Goal: Task Accomplishment & Management: Use online tool/utility

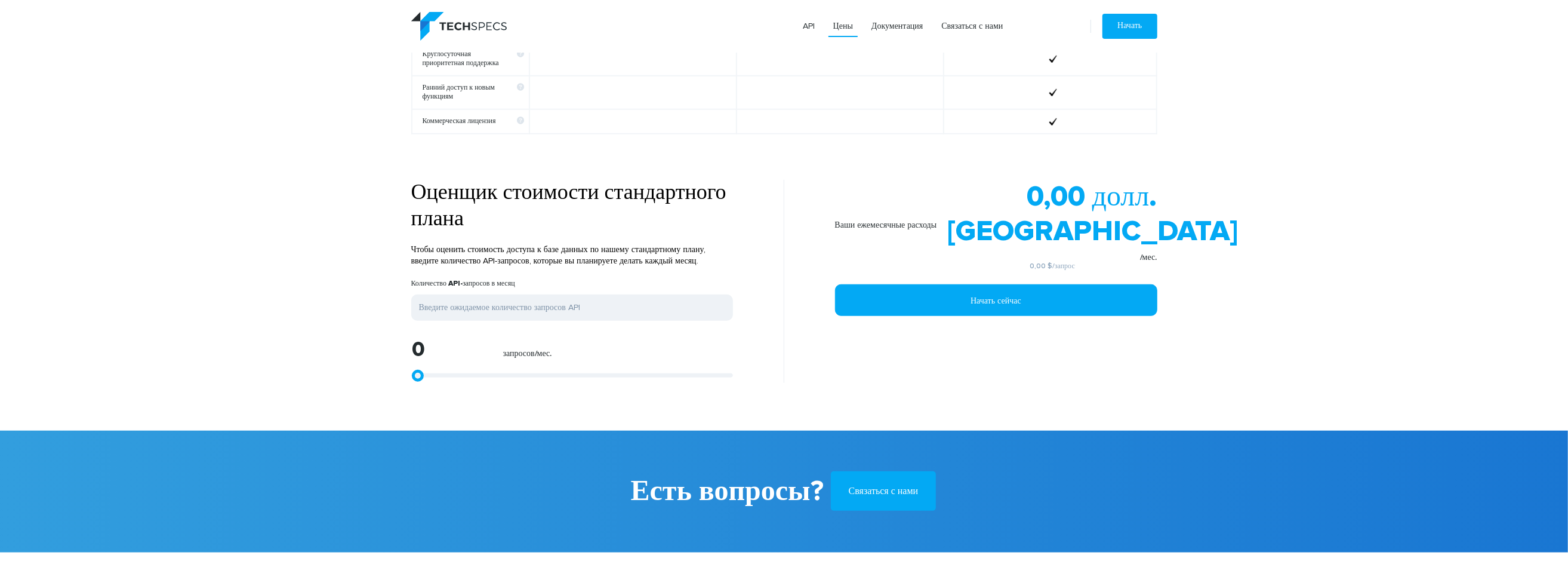
scroll to position [897, 0]
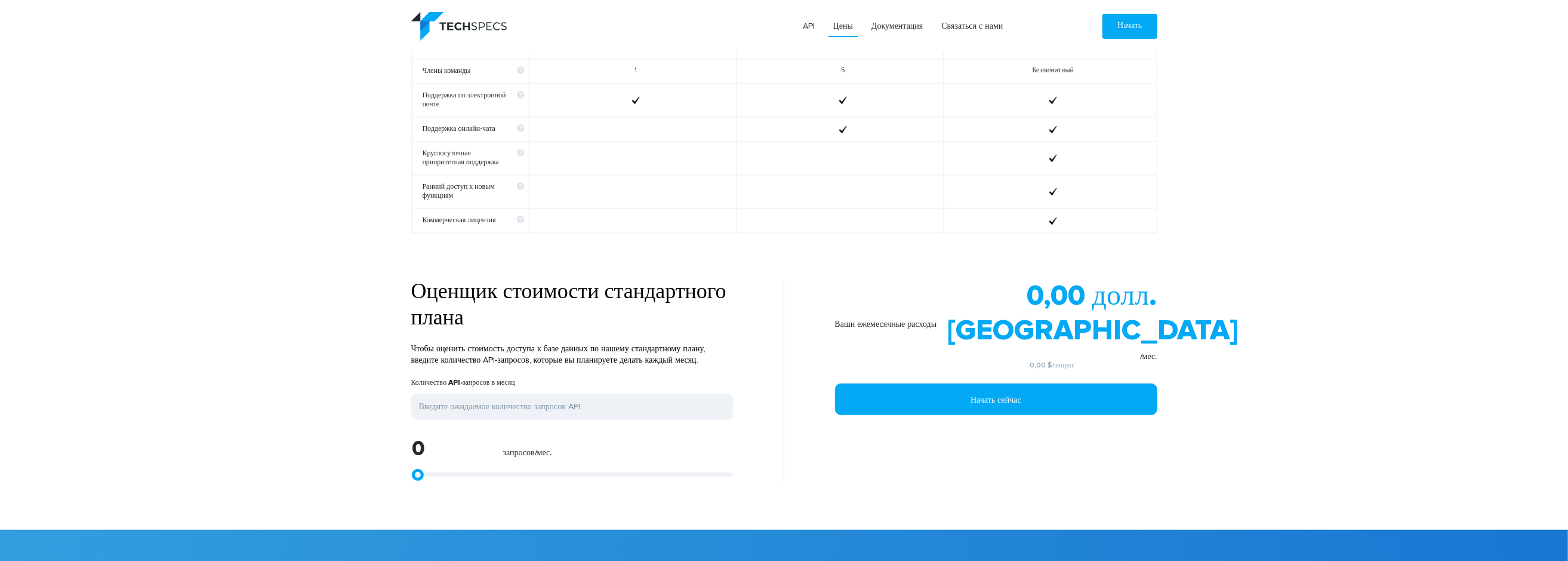
drag, startPoint x: 423, startPoint y: 329, endPoint x: 745, endPoint y: 355, distance: 323.0
click at [745, 355] on div "Оценщик стоимости стандартного плана Чтобы оценить стоимость доступа к базе дан…" at bounding box center [593, 381] width 382 height 203
click at [481, 398] on input "tel" at bounding box center [572, 407] width 322 height 26
type input "1"
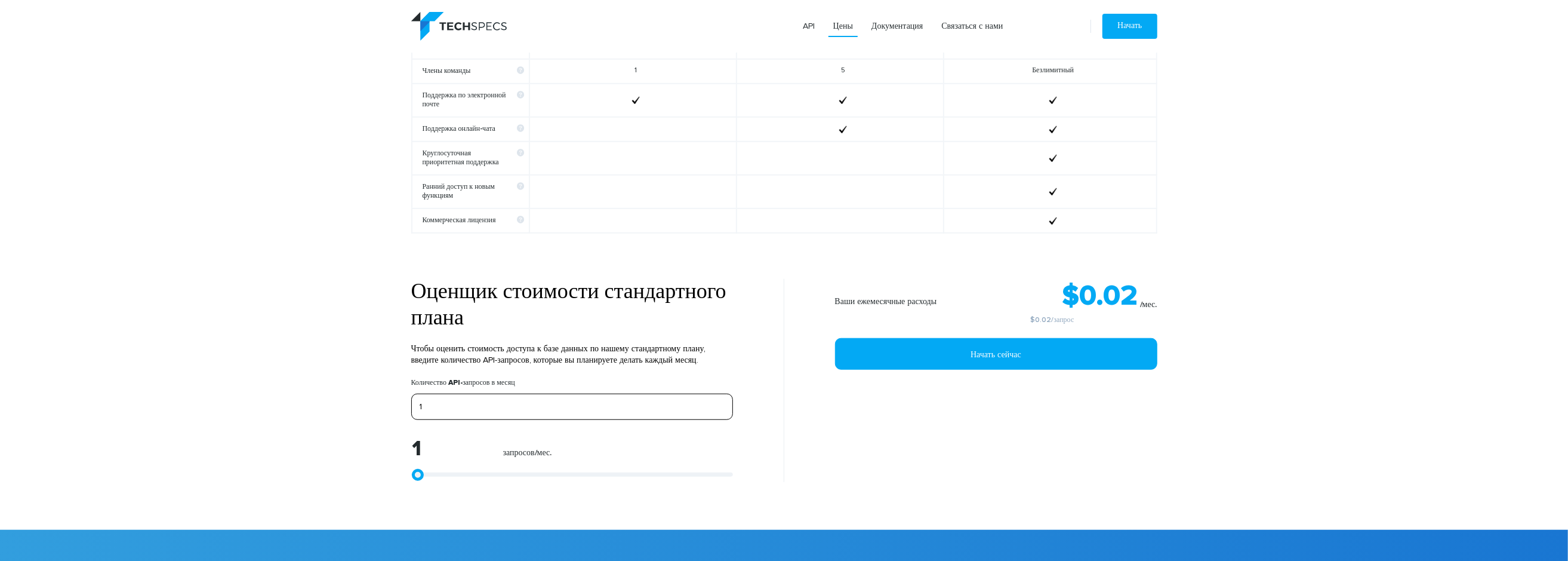
type input "10"
type input "100"
type input "1000"
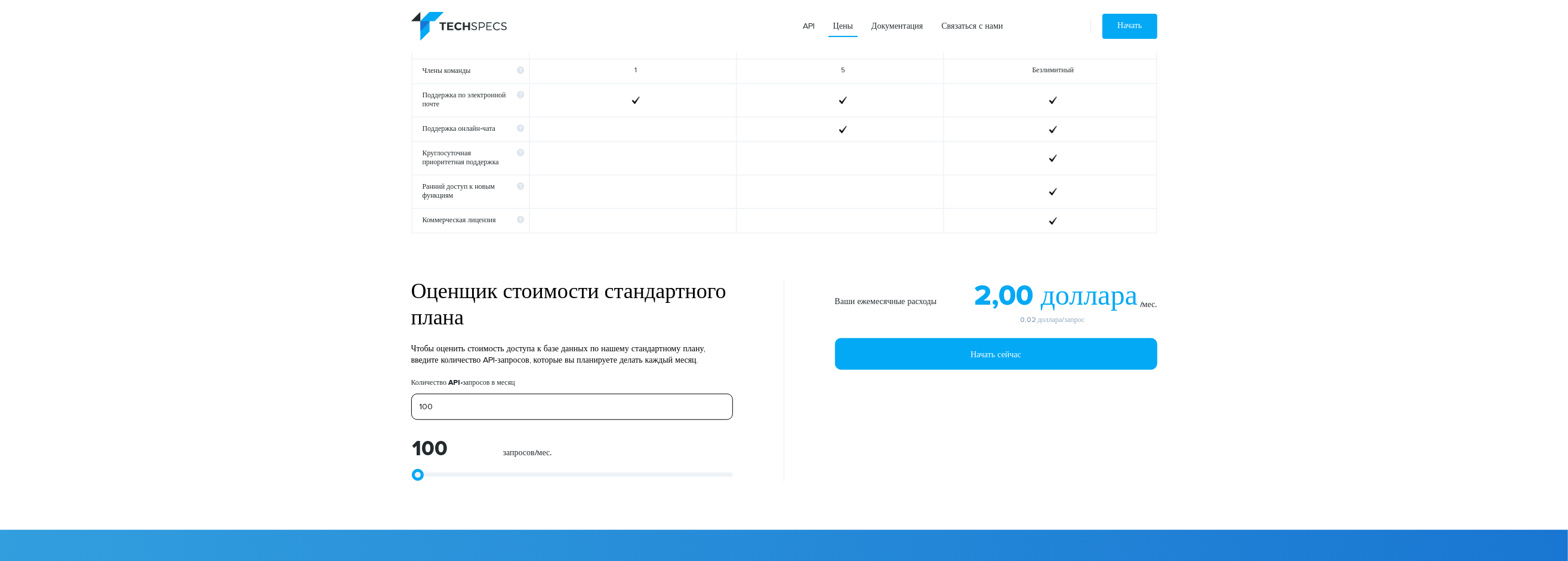
type input "1000"
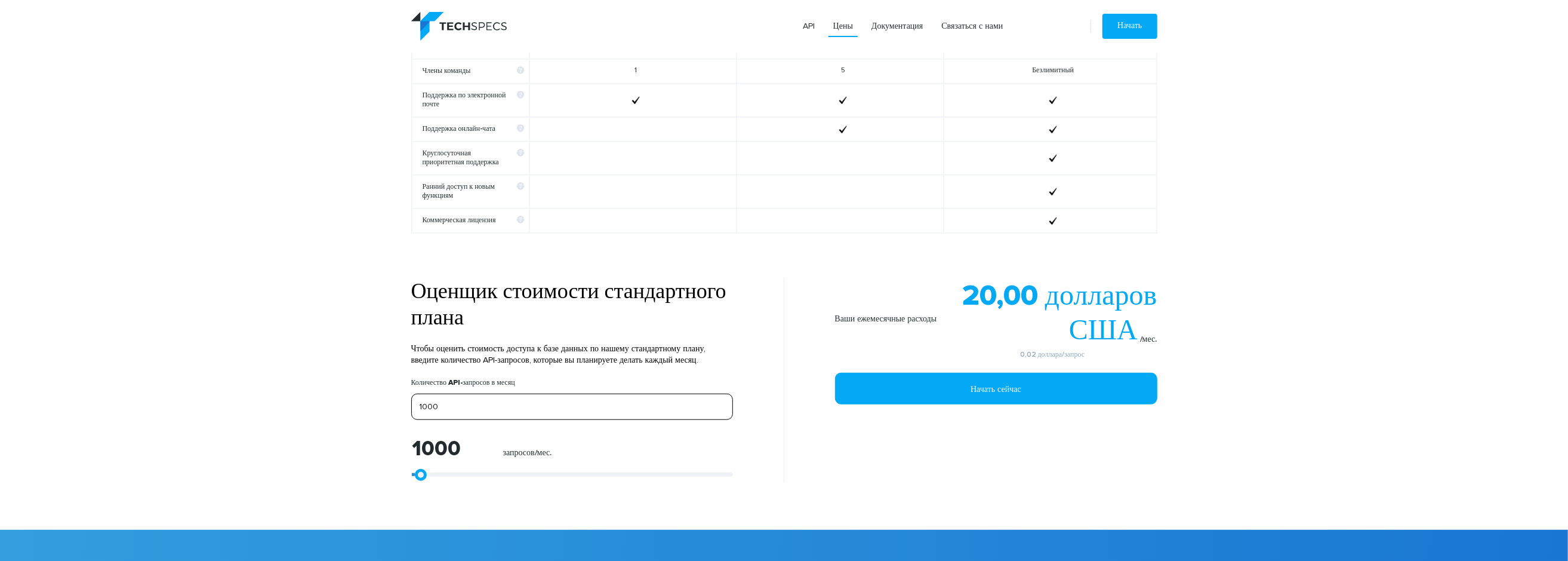
type input "10000"
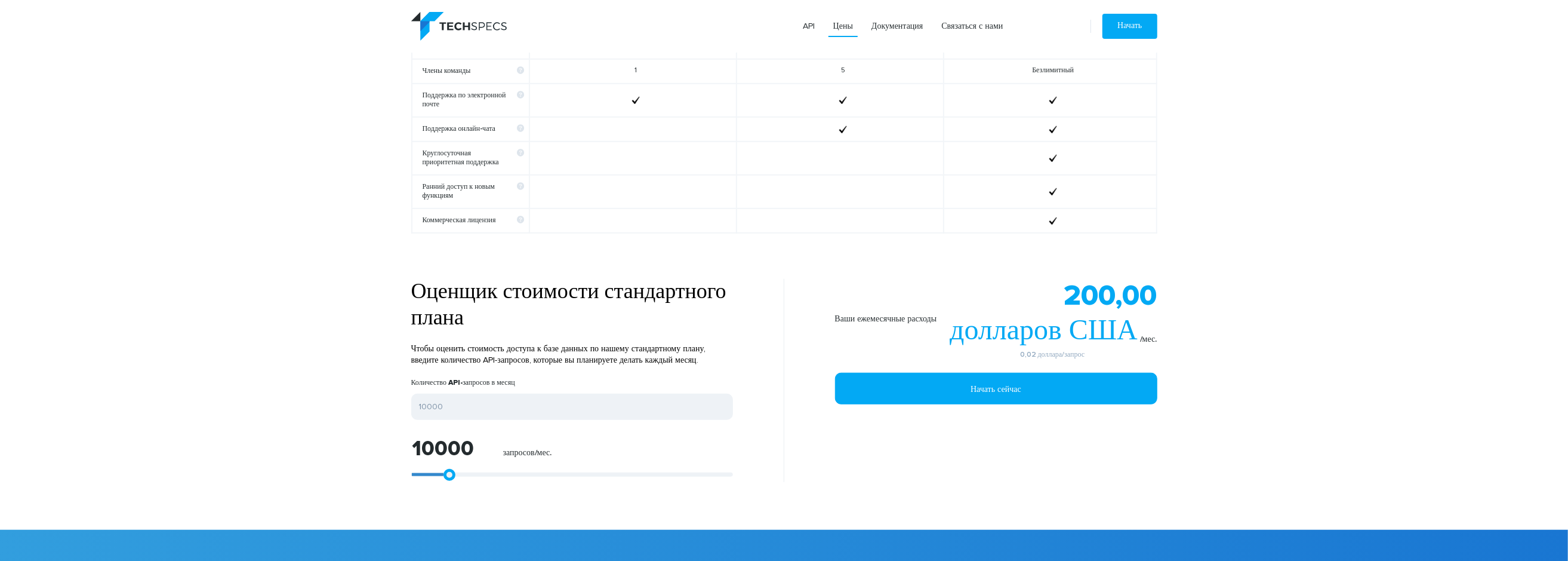
type input "11117"
type input "11673"
type input "14642"
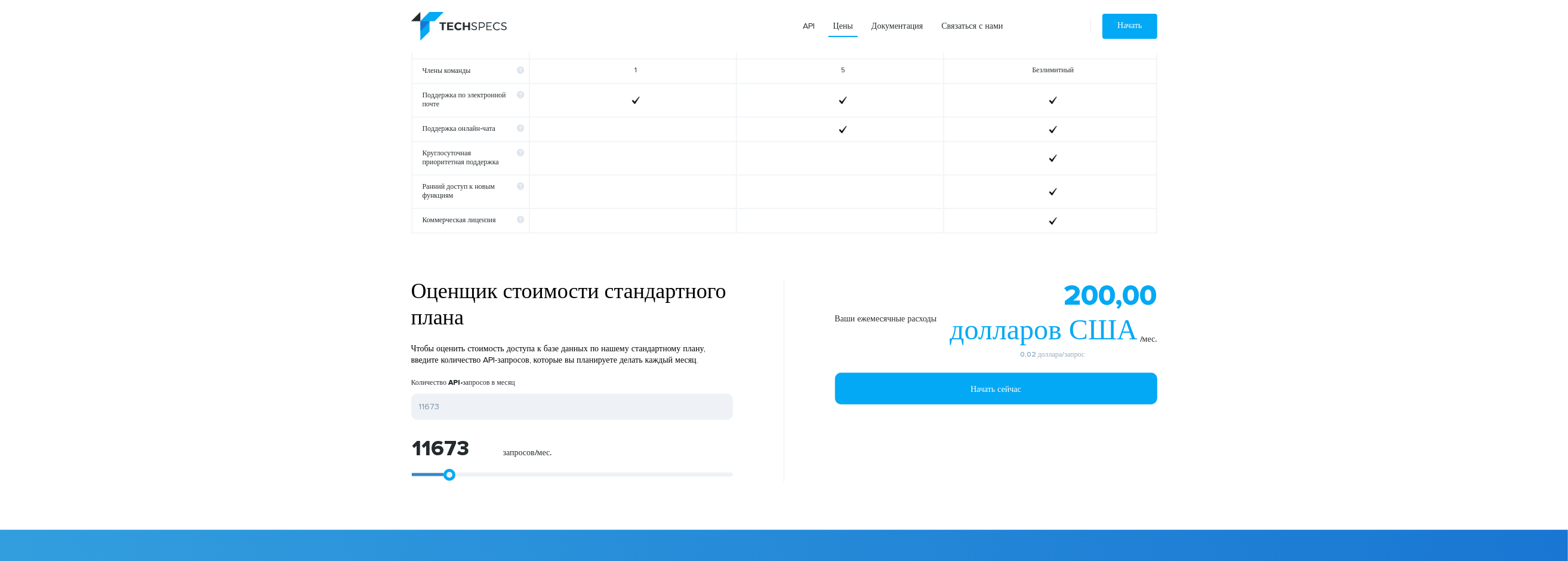
type input "14642"
type input "20208"
type input "25031"
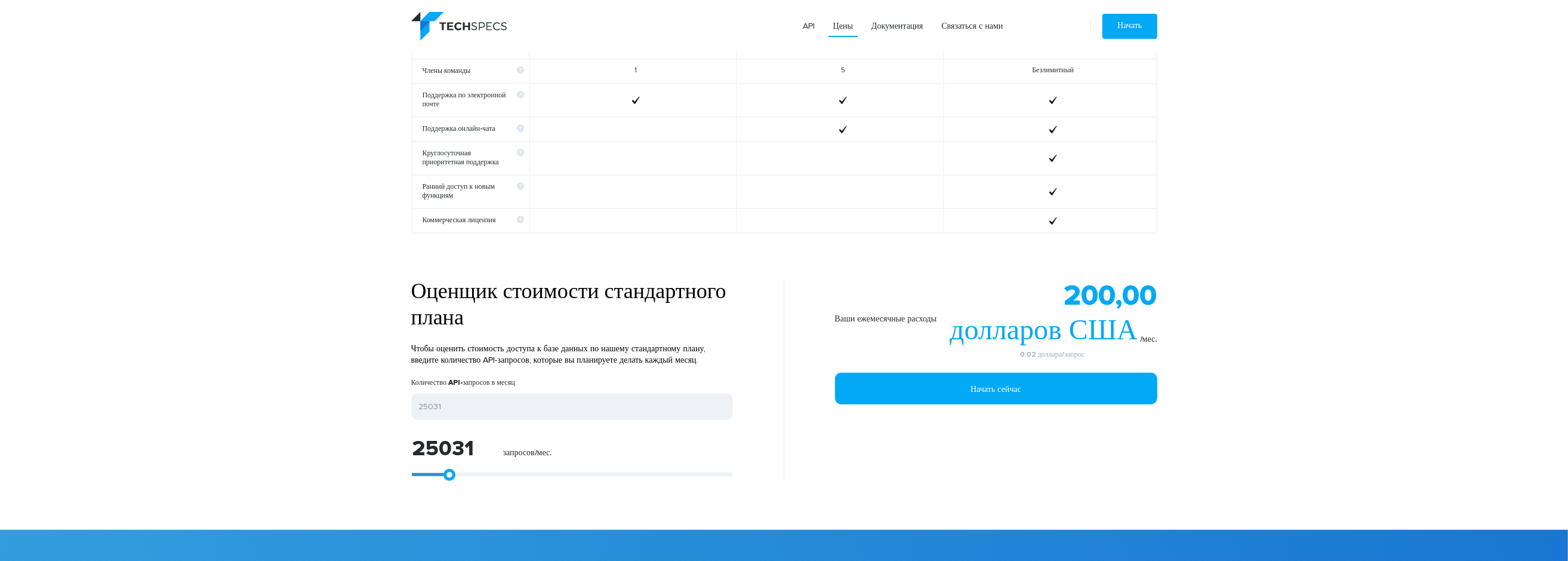
type input "32823"
type input "40987"
type input "47851"
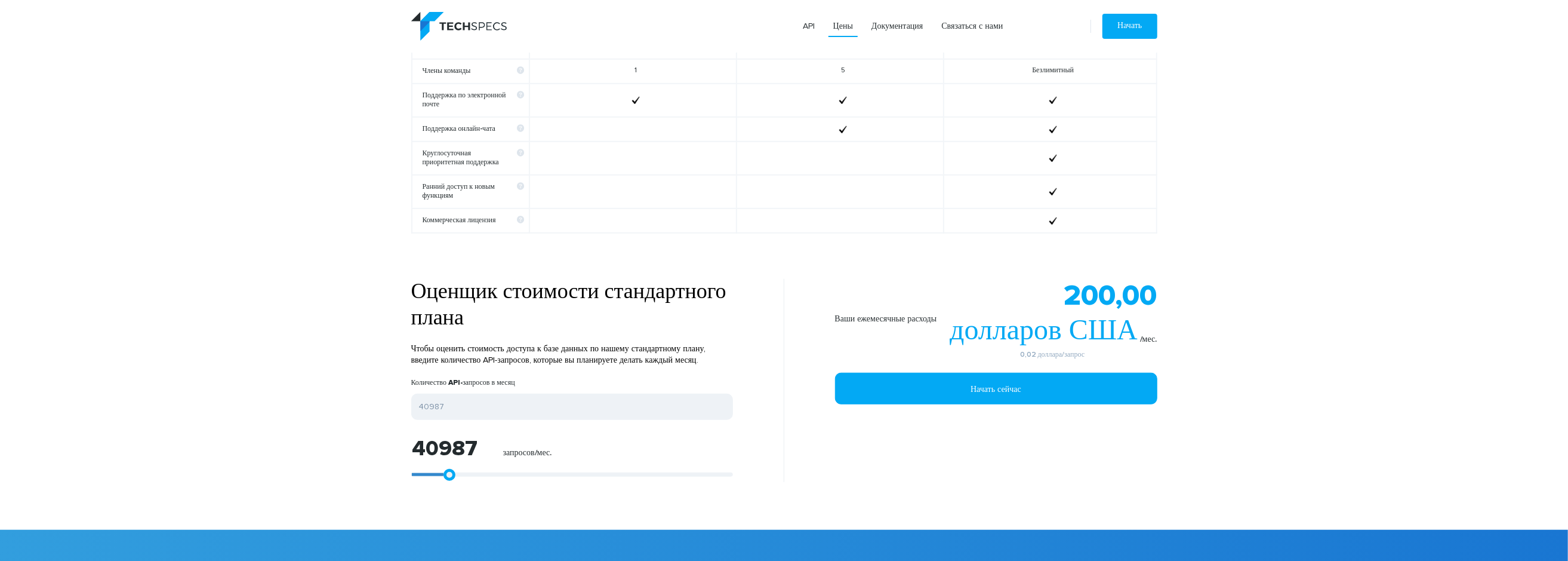
type input "47851"
type input "59910"
type input "69001"
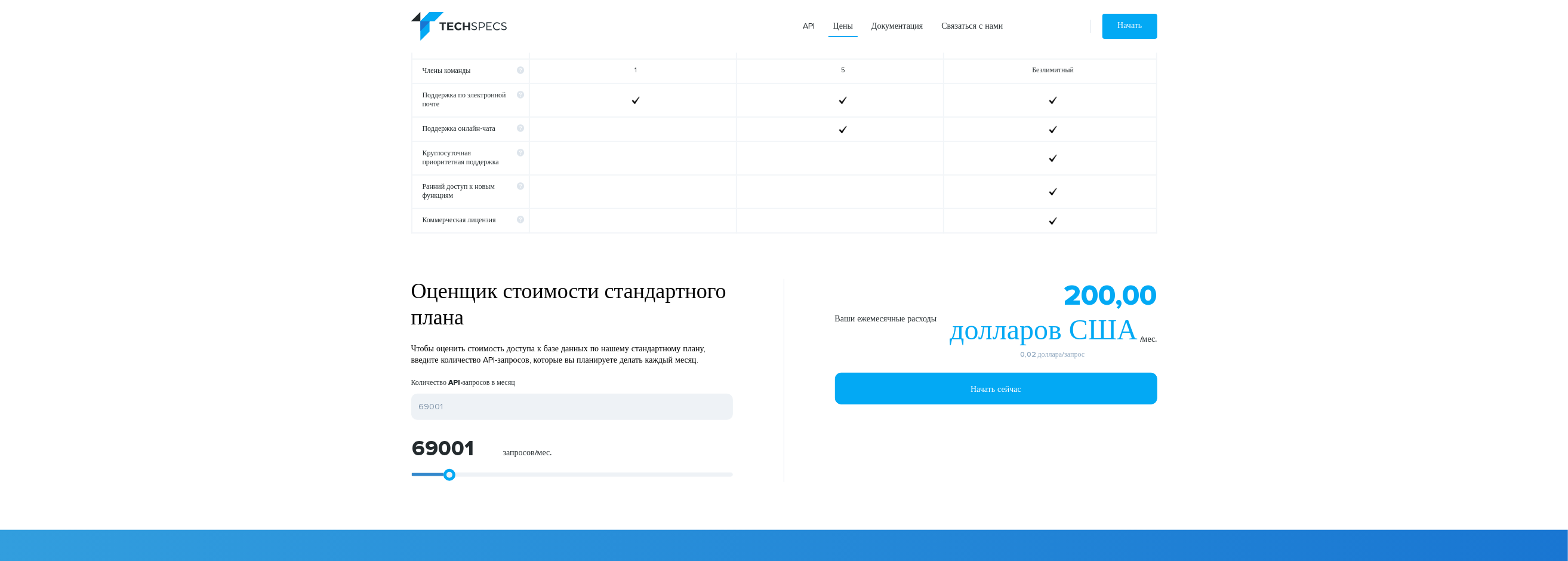
type input "74938"
type input "82916"
type input "88853"
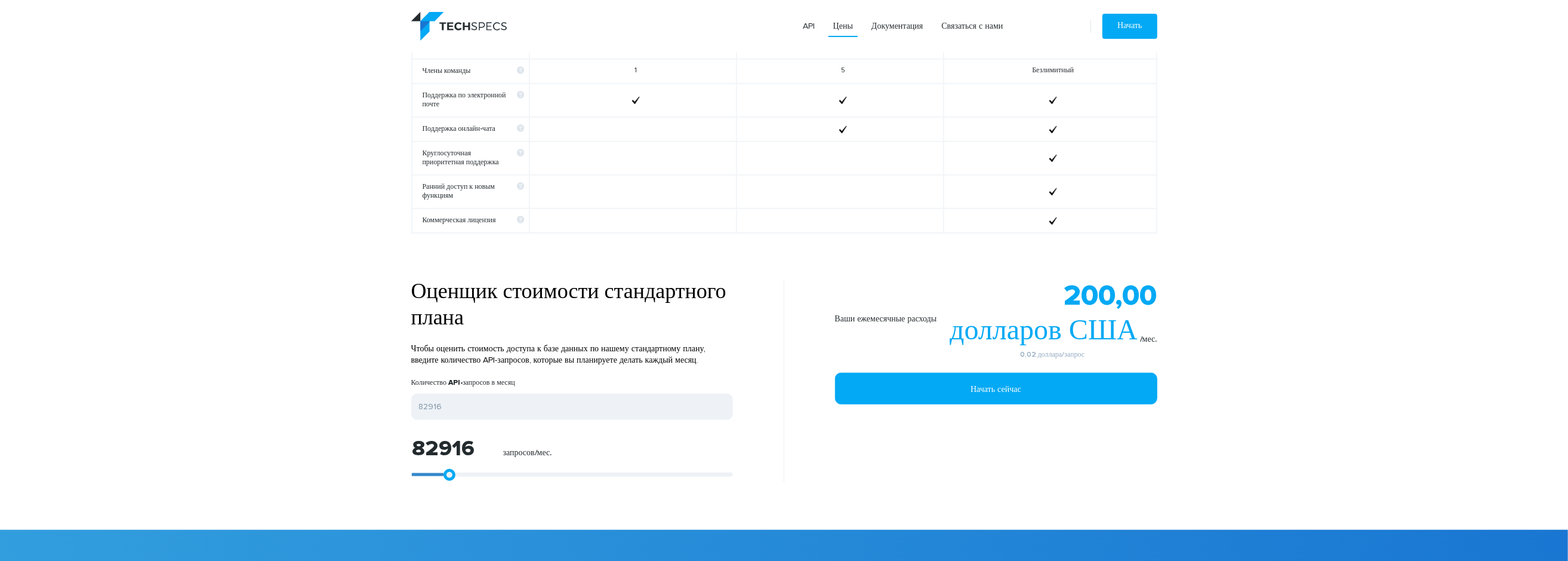
type input "88853"
type input "95160"
type input "99999"
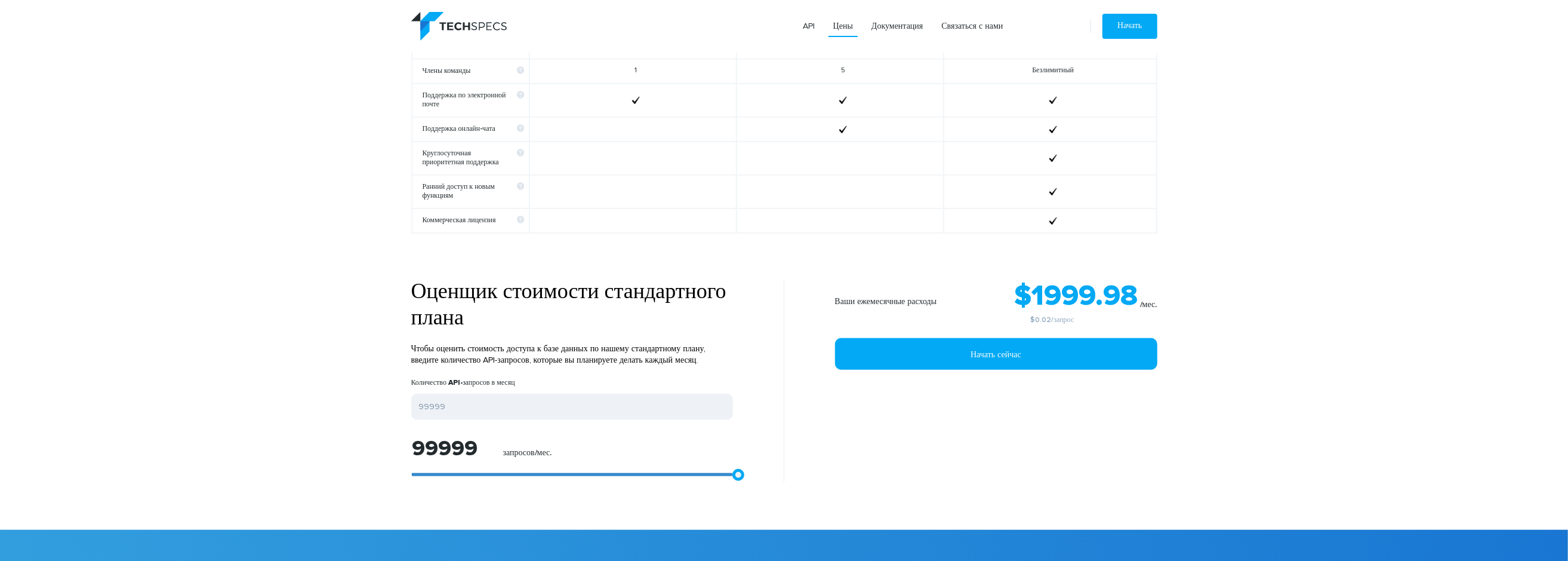
drag, startPoint x: 449, startPoint y: 468, endPoint x: 946, endPoint y: 488, distance: 497.4
click at [946, 488] on section "Оценщик стоимости стандартного плана Чтобы оценить стоимость доступа к базе дан…" at bounding box center [784, 404] width 1568 height 251
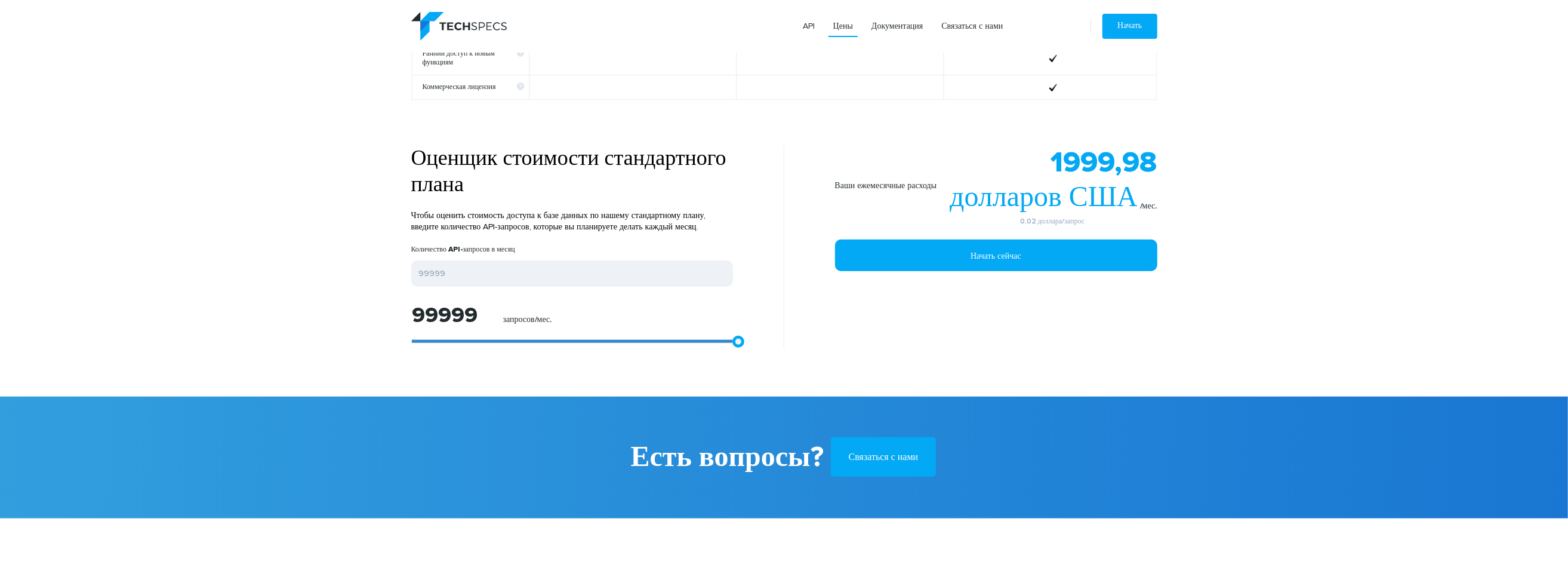
scroll to position [1176, 0]
